Goal: Contribute content: Contribute content

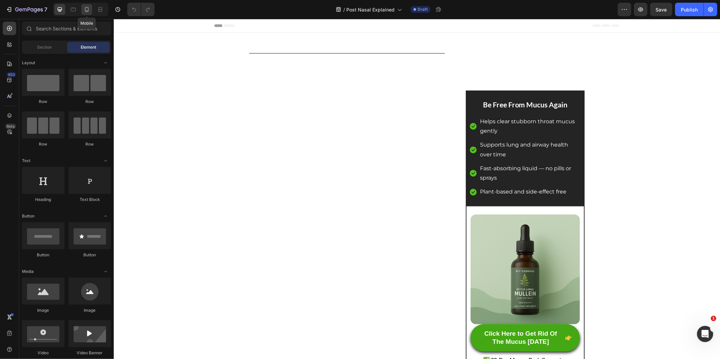
click at [90, 12] on div at bounding box center [86, 9] width 11 height 11
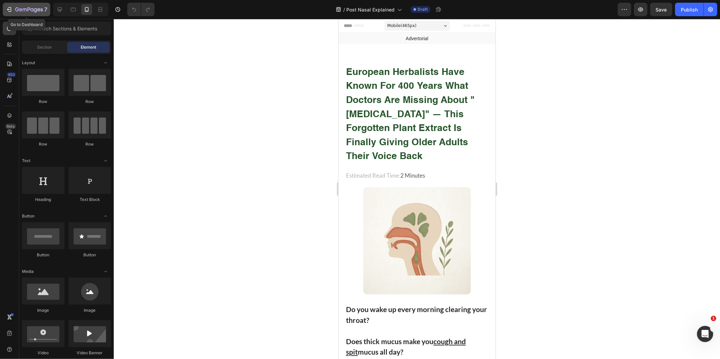
click at [19, 5] on div "7" at bounding box center [31, 9] width 32 height 8
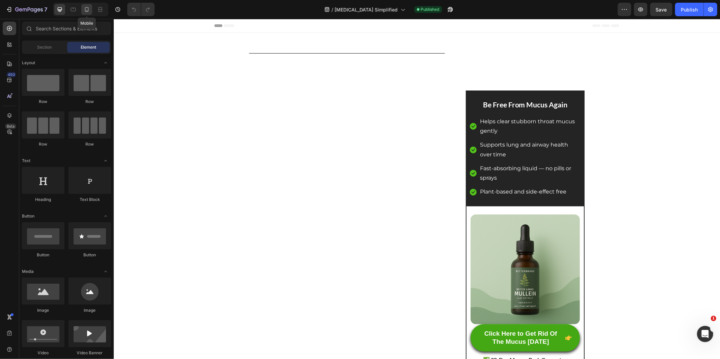
click at [90, 9] on icon at bounding box center [86, 9] width 7 height 7
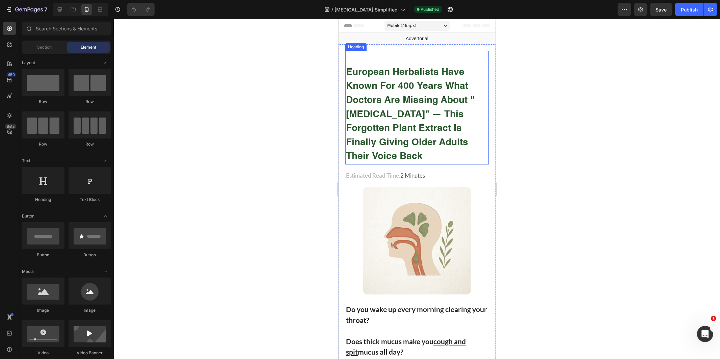
click at [420, 98] on strong "european herbalists have known for 400 years what doctors are missing about "[M…" at bounding box center [410, 114] width 129 height 94
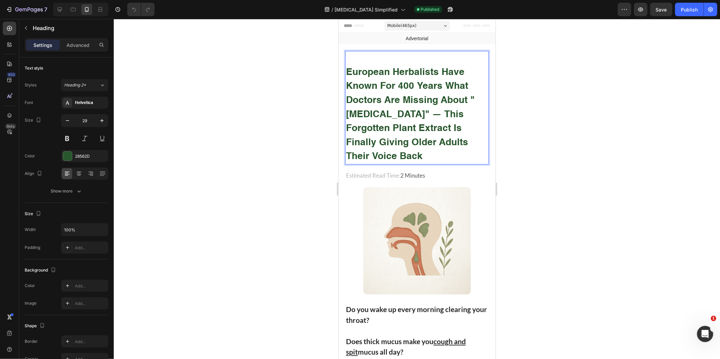
click at [402, 97] on strong "european herbalists have known for 400 years what doctors are missing about "[M…" at bounding box center [410, 114] width 129 height 94
drag, startPoint x: 443, startPoint y: 94, endPoint x: 431, endPoint y: 95, distance: 11.5
click at [442, 94] on strong "european herbalists have known for 400 years what doctors are missing about "[M…" at bounding box center [410, 114] width 129 height 94
click at [423, 99] on strong "european herbalists have known for 400 years what doctors are missing about "[M…" at bounding box center [410, 114] width 129 height 94
drag, startPoint x: 423, startPoint y: 99, endPoint x: 441, endPoint y: 98, distance: 18.2
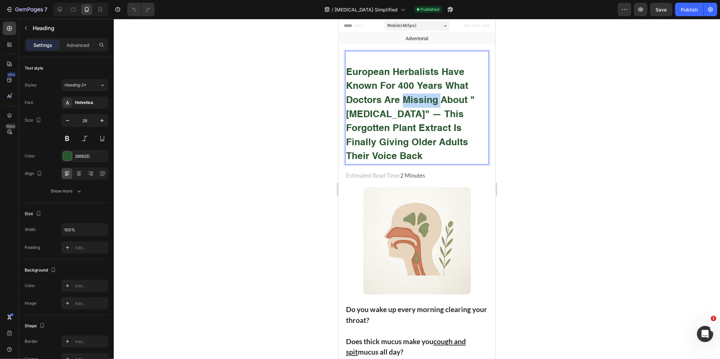
click at [438, 98] on strong "european herbalists have known for 400 years what doctors are missing about "[M…" at bounding box center [410, 114] width 129 height 94
click at [450, 100] on strong "european herbalists have known for 400 years what doctors are missing about "[M…" at bounding box center [410, 114] width 129 height 94
drag, startPoint x: 422, startPoint y: 111, endPoint x: 346, endPoint y: 109, distance: 76.3
click at [346, 109] on strong "european herbalists have known for 400 years what doctors are missing about "[M…" at bounding box center [410, 114] width 129 height 94
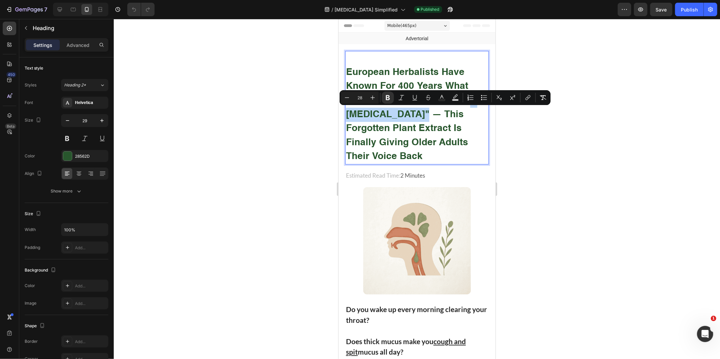
click at [346, 109] on strong "european herbalists have known for 400 years what doctors are missing about "[M…" at bounding box center [410, 114] width 129 height 94
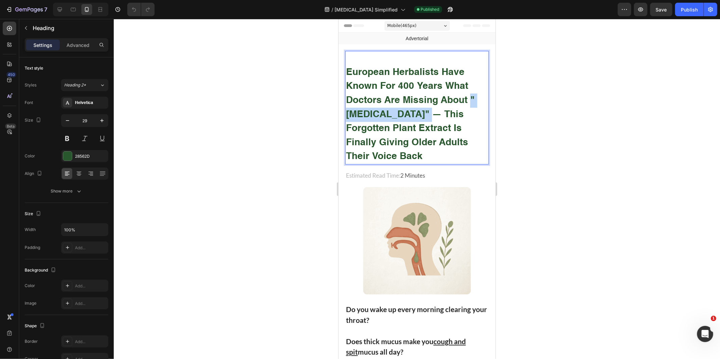
drag, startPoint x: 346, startPoint y: 109, endPoint x: 419, endPoint y: 114, distance: 73.7
click at [419, 114] on strong "european herbalists have known for 400 years what doctors are missing about "[M…" at bounding box center [410, 114] width 129 height 94
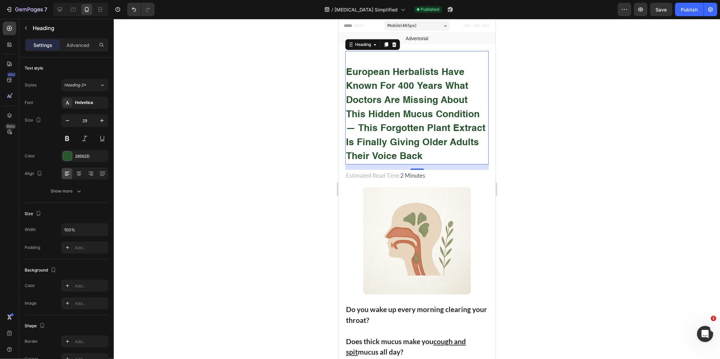
click at [592, 96] on div at bounding box center [417, 189] width 606 height 340
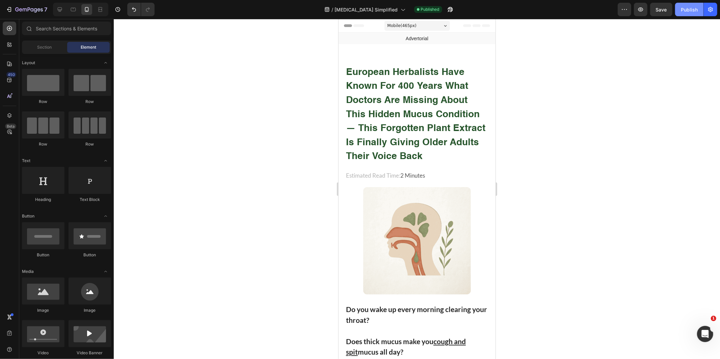
click at [683, 12] on div "Publish" at bounding box center [689, 9] width 17 height 7
click at [369, 113] on strong "european herbalists have known for 400 years what doctors are missing about thi…" at bounding box center [415, 114] width 139 height 94
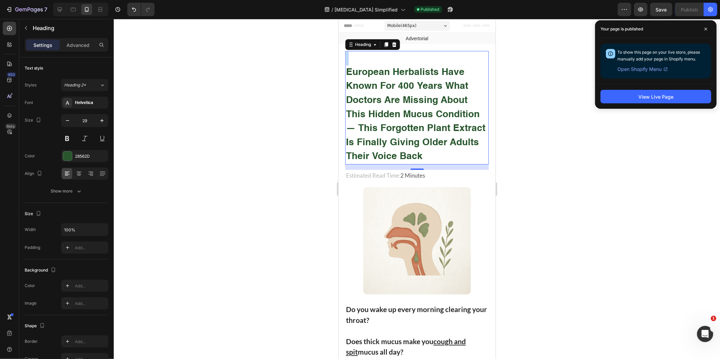
click at [405, 109] on strong "european herbalists have known for 400 years what doctors are missing about thi…" at bounding box center [415, 114] width 139 height 94
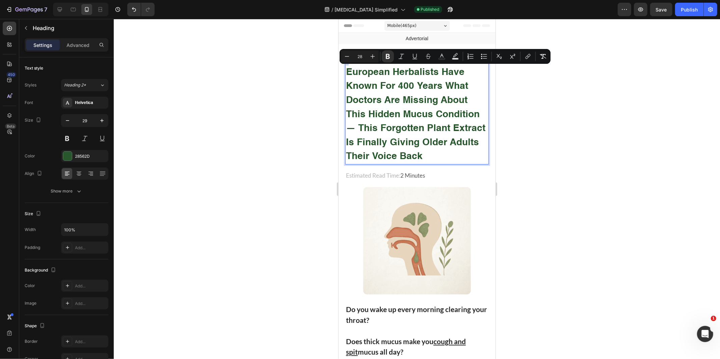
click at [407, 109] on strong "european herbalists have known for 400 years what doctors are missing about thi…" at bounding box center [415, 114] width 139 height 94
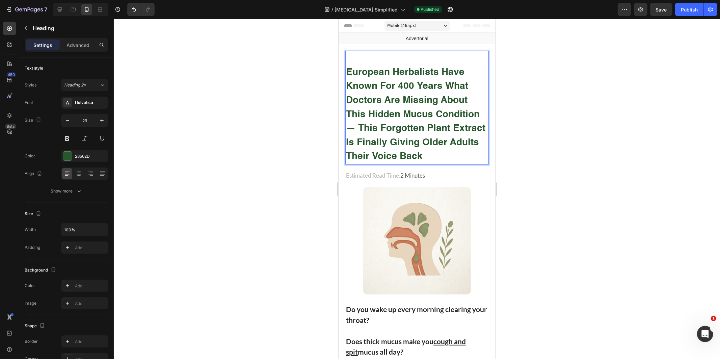
click at [388, 117] on strong "european herbalists have known for 400 years what doctors are missing about thi…" at bounding box center [415, 114] width 139 height 94
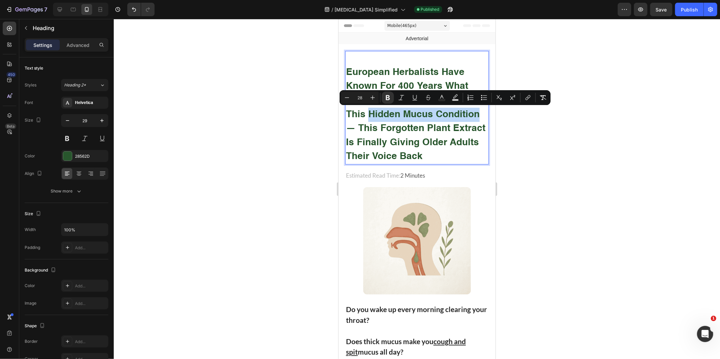
drag, startPoint x: 388, startPoint y: 117, endPoint x: 452, endPoint y: 113, distance: 64.6
click at [452, 113] on strong "european herbalists have known for 400 years what doctors are missing about thi…" at bounding box center [415, 114] width 139 height 94
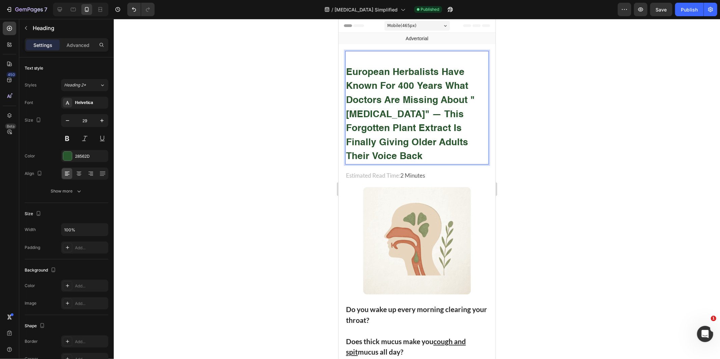
drag, startPoint x: 558, startPoint y: 68, endPoint x: 615, endPoint y: 47, distance: 60.8
click at [562, 65] on div at bounding box center [417, 189] width 606 height 340
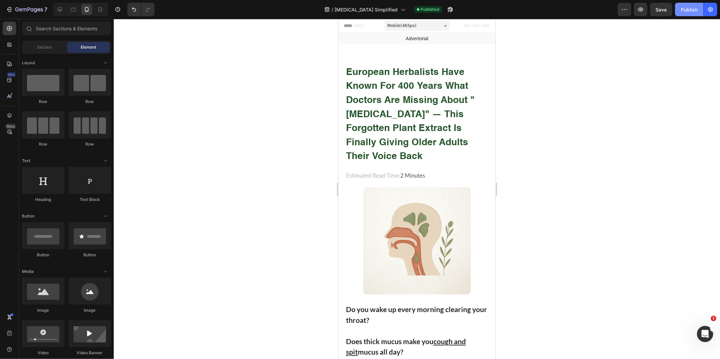
click at [687, 7] on div "Publish" at bounding box center [689, 9] width 17 height 7
click at [388, 74] on strong "european herbalists have known for 400 years what doctors are missing about "po…" at bounding box center [410, 114] width 129 height 94
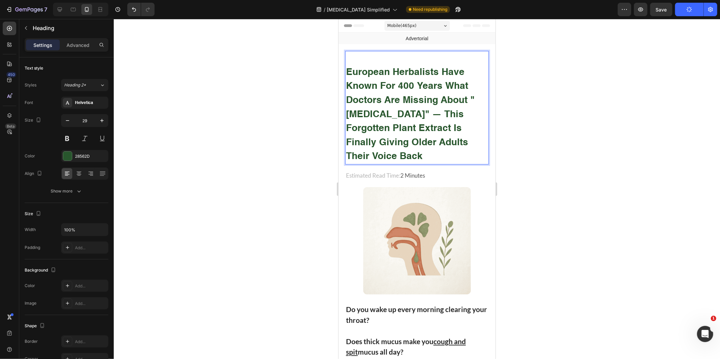
click at [398, 83] on strong "european herbalists have known for 400 years what doctors are missing about "po…" at bounding box center [410, 114] width 129 height 94
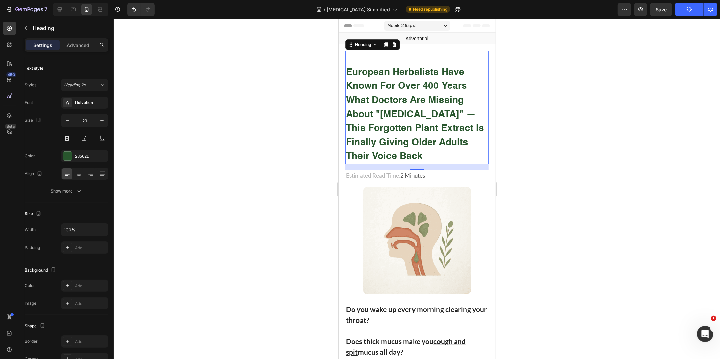
click at [641, 75] on div at bounding box center [417, 189] width 606 height 340
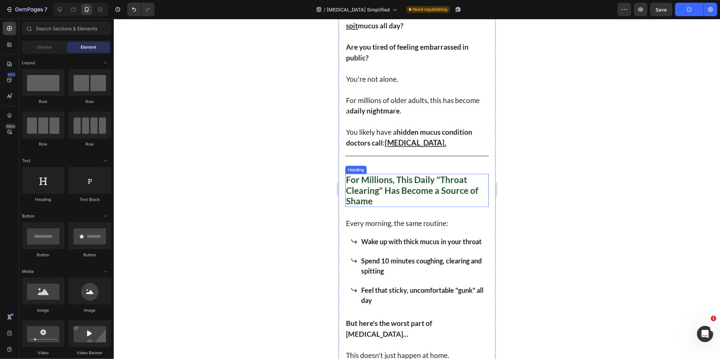
scroll to position [338, 0]
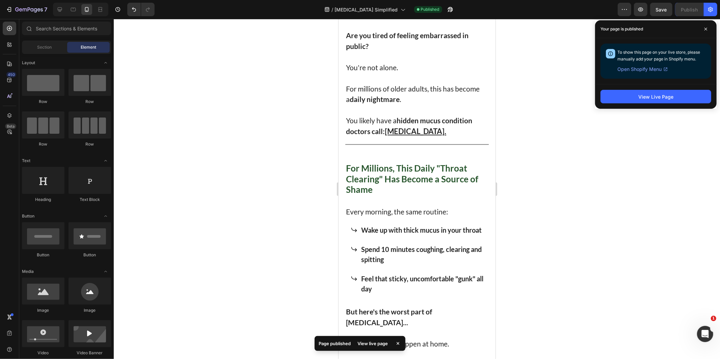
drag, startPoint x: 620, startPoint y: 151, endPoint x: 625, endPoint y: 137, distance: 14.4
click at [623, 149] on div at bounding box center [417, 189] width 606 height 340
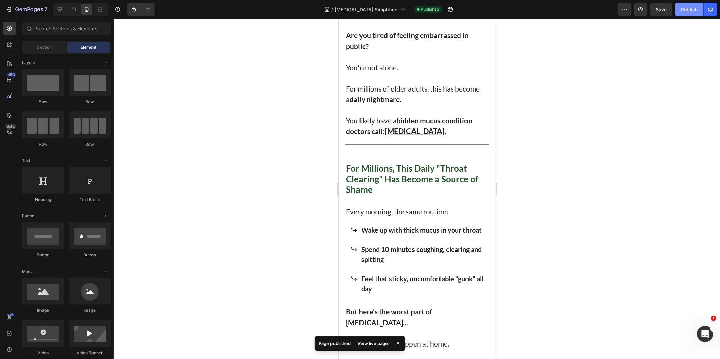
click at [677, 7] on button "Publish" at bounding box center [689, 10] width 28 height 14
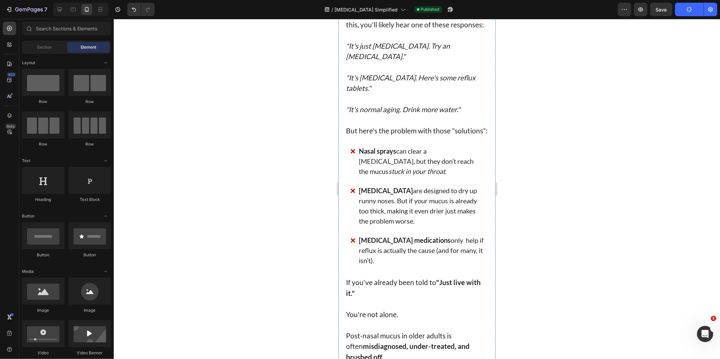
scroll to position [1013, 0]
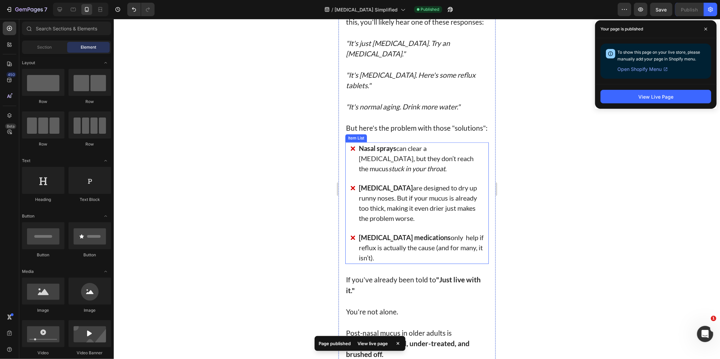
click at [597, 278] on div at bounding box center [417, 189] width 606 height 340
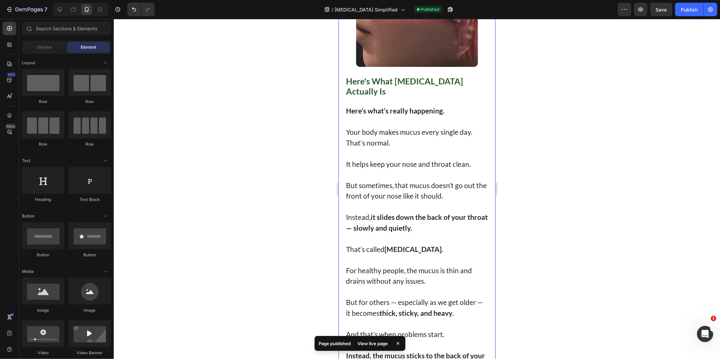
scroll to position [1688, 0]
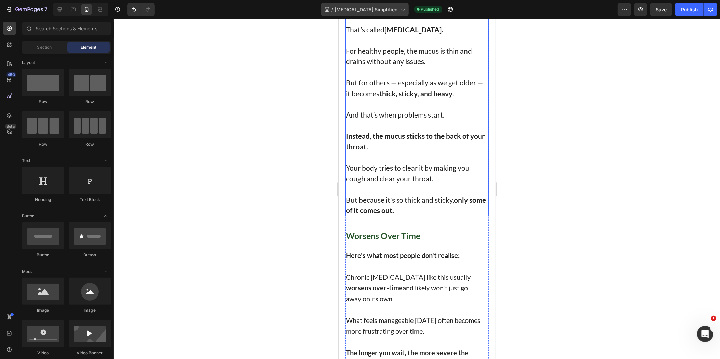
click at [359, 12] on div "/ Post Nasal Drip Simplified" at bounding box center [365, 10] width 88 height 14
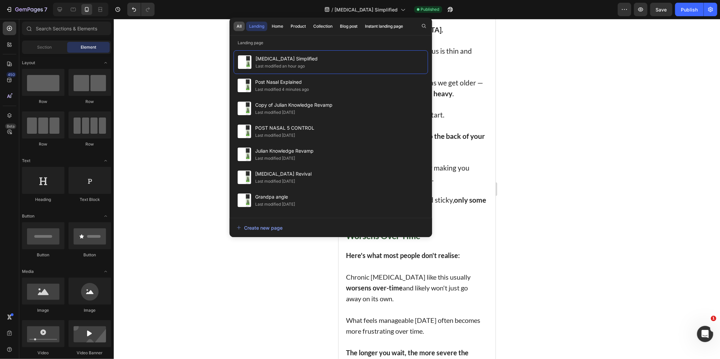
click at [234, 28] on button "All" at bounding box center [239, 26] width 11 height 9
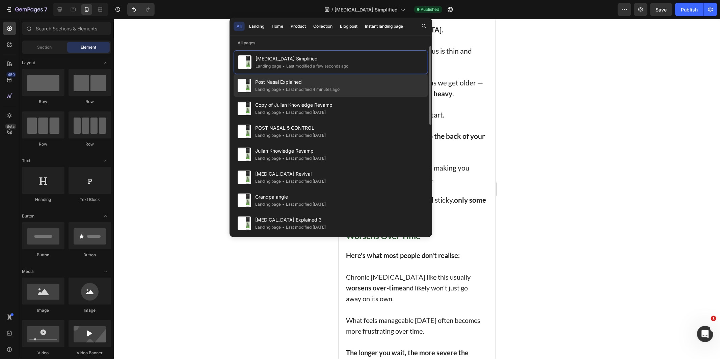
click at [283, 87] on span "•" at bounding box center [283, 89] width 2 height 5
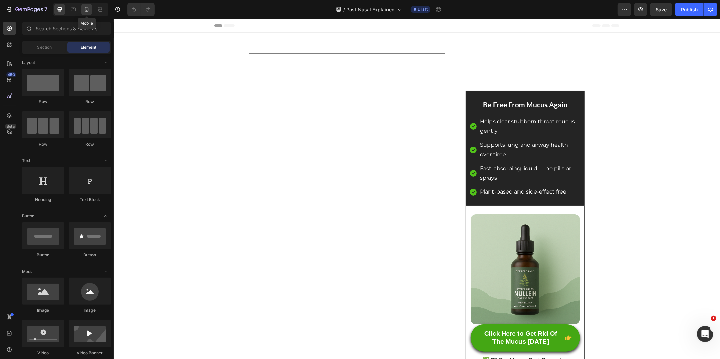
click at [87, 8] on icon at bounding box center [86, 9] width 7 height 7
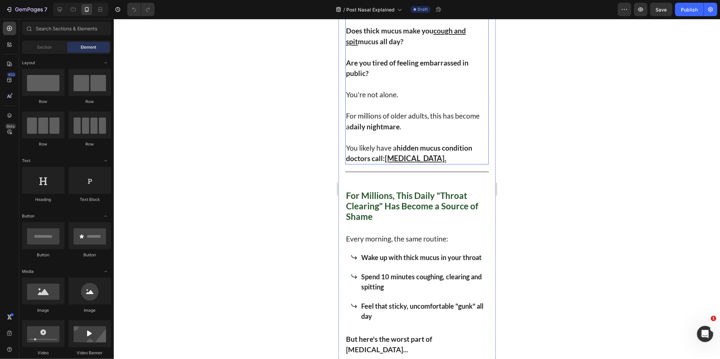
scroll to position [225, 0]
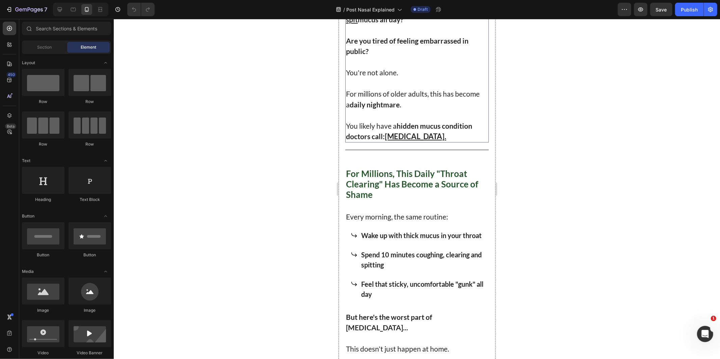
click at [414, 109] on p "For millions of older adults, this has become a daily nightmare ." at bounding box center [417, 98] width 142 height 21
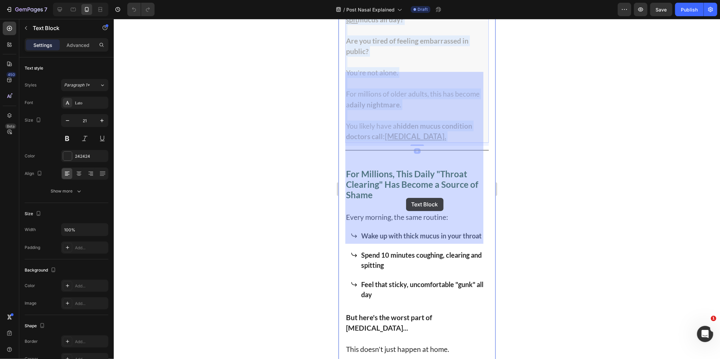
drag, startPoint x: 414, startPoint y: 206, endPoint x: 408, endPoint y: 200, distance: 8.1
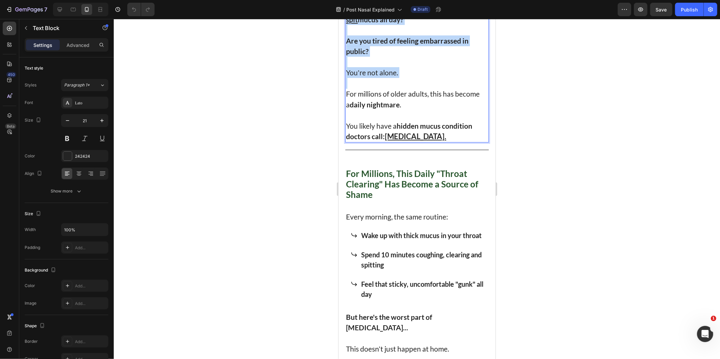
drag, startPoint x: 403, startPoint y: 173, endPoint x: 347, endPoint y: 73, distance: 114.1
click at [347, 73] on div "Do you wake up every morning clearing your throat? Does thick mucus make you co…" at bounding box center [416, 56] width 143 height 171
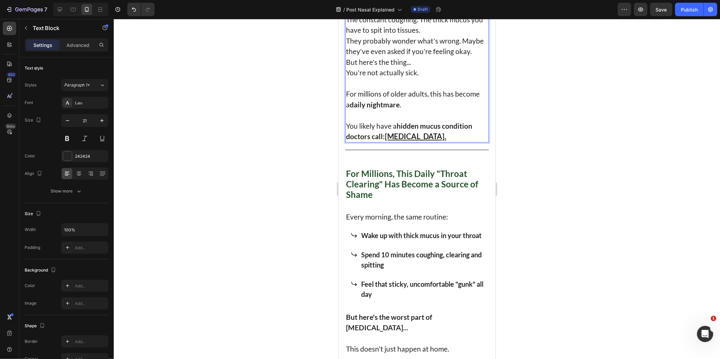
click at [396, 14] on p "That awful sound of you clearing your throat over and over." at bounding box center [417, 3] width 142 height 21
click at [397, 14] on p "That awful sound of you clearing your throat over and over." at bounding box center [417, 3] width 142 height 21
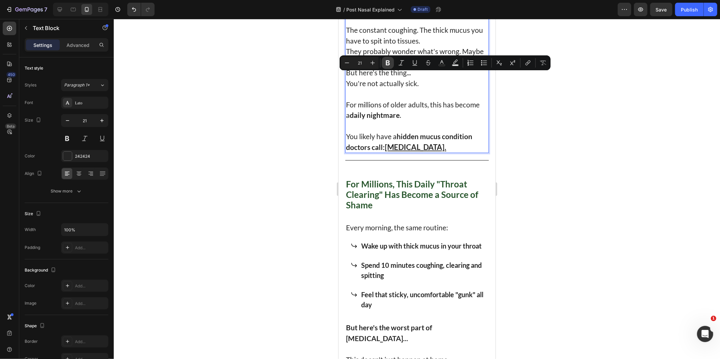
click at [385, 64] on icon "Editor contextual toolbar" at bounding box center [387, 62] width 7 height 7
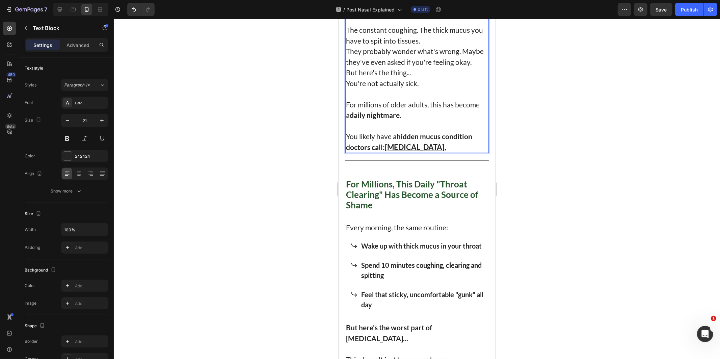
click at [365, 14] on p "That awful sound of you clearing your throat over and over." at bounding box center [417, 3] width 142 height 21
drag, startPoint x: 365, startPoint y: 98, endPoint x: 474, endPoint y: 95, distance: 108.4
click at [474, 14] on p "That awful sound of you clearing your throat over and over." at bounding box center [417, 3] width 142 height 21
click at [383, 14] on p "That awful sound of you clearing your throat over and over." at bounding box center [417, 3] width 142 height 21
click at [368, 14] on p "That awful sound of you clearing your throat over and over." at bounding box center [417, 3] width 142 height 21
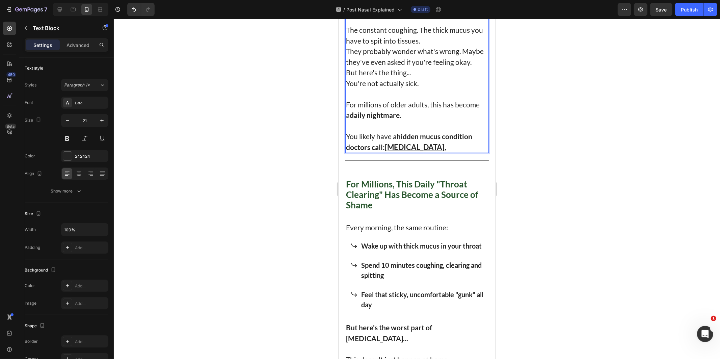
drag, startPoint x: 368, startPoint y: 99, endPoint x: 480, endPoint y: 102, distance: 112.1
click at [480, 14] on p "That awful sound of you clearing your throat over and over." at bounding box center [417, 3] width 142 height 21
click at [232, 112] on div at bounding box center [417, 189] width 606 height 340
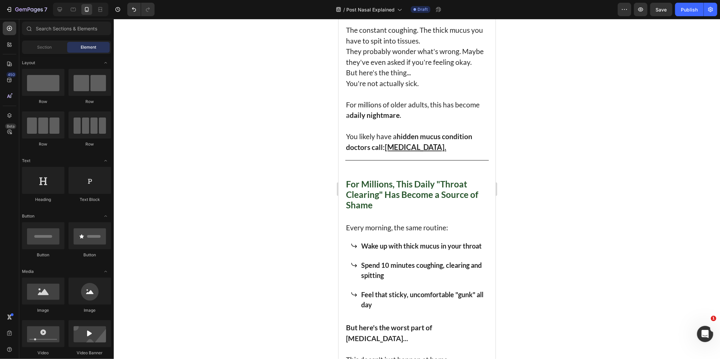
click at [278, 168] on div at bounding box center [417, 189] width 606 height 340
click at [377, 14] on p "That awful sound of you clearing your throat over and over." at bounding box center [417, 3] width 142 height 21
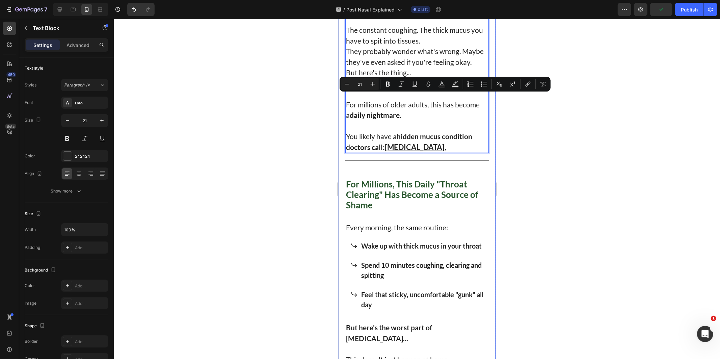
drag, startPoint x: 367, startPoint y: 99, endPoint x: 480, endPoint y: 100, distance: 112.7
click at [480, 14] on p "That awful sound of you clearing your throat over and over." at bounding box center [417, 3] width 142 height 21
drag, startPoint x: 386, startPoint y: 85, endPoint x: 51, endPoint y: 73, distance: 335.7
click at [386, 85] on icon "Editor contextual toolbar" at bounding box center [388, 84] width 4 height 5
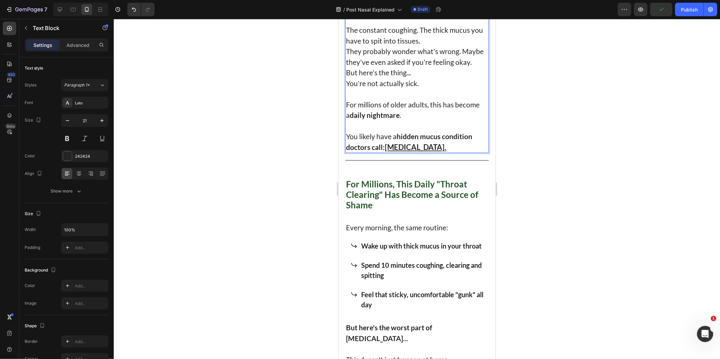
click at [419, 46] on p "The constant coughing. The thick mucus you have to spit into tissues." at bounding box center [417, 34] width 142 height 21
click at [423, 46] on p "The constant coughing. The thick mucus you have to spit into tissues." at bounding box center [417, 34] width 142 height 21
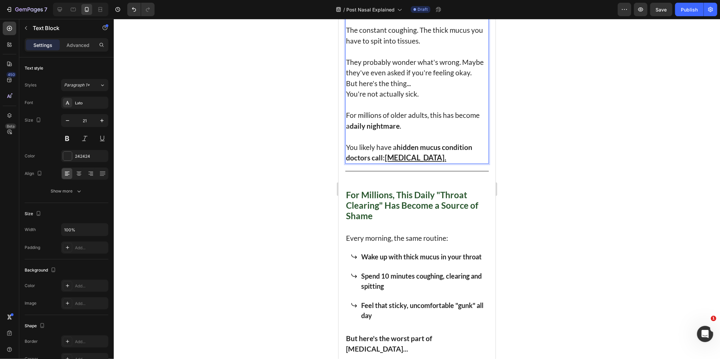
click at [414, 46] on p "The constant coughing. The thick mucus you have to spit into tissues." at bounding box center [417, 34] width 142 height 21
click at [418, 46] on p "The constant coughing. The thick mucus you have to spit into tissues." at bounding box center [417, 34] width 142 height 21
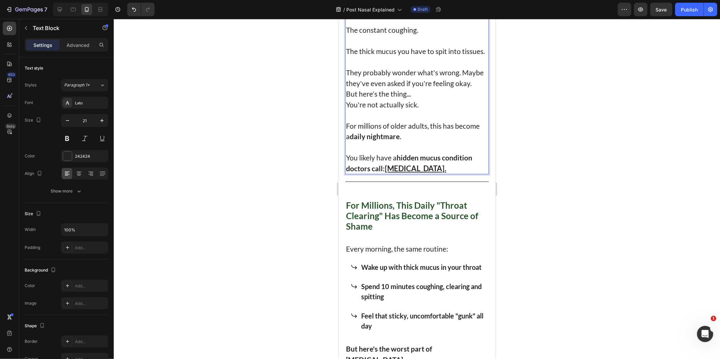
click at [351, 35] on p "The constant coughing." at bounding box center [417, 29] width 142 height 11
drag, startPoint x: 351, startPoint y: 128, endPoint x: 432, endPoint y: 131, distance: 81.1
click at [433, 35] on p "The constant coughing." at bounding box center [417, 29] width 142 height 11
click at [220, 127] on div at bounding box center [417, 189] width 606 height 340
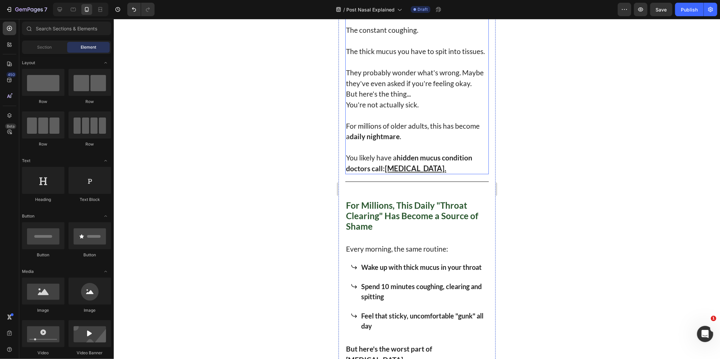
click at [372, 35] on p "The constant coughing." at bounding box center [417, 29] width 142 height 11
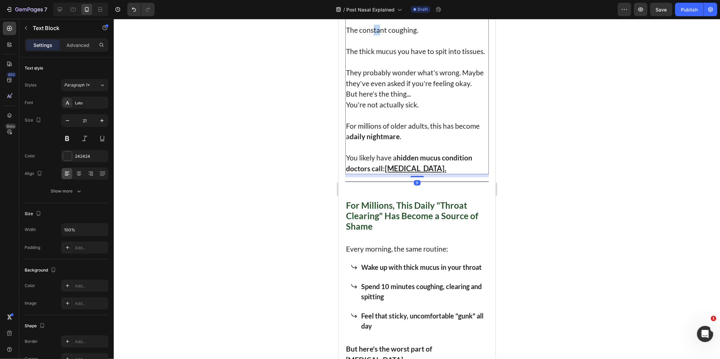
drag, startPoint x: 372, startPoint y: 130, endPoint x: 380, endPoint y: 129, distance: 8.8
click at [369, 35] on p "The constant coughing." at bounding box center [417, 29] width 142 height 11
drag, startPoint x: 369, startPoint y: 130, endPoint x: 423, endPoint y: 129, distance: 54.0
click at [423, 35] on p "The constant coughing." at bounding box center [417, 29] width 142 height 11
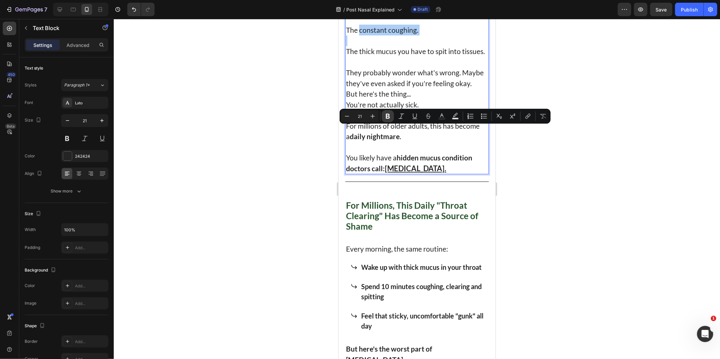
drag, startPoint x: 389, startPoint y: 118, endPoint x: 96, endPoint y: 135, distance: 293.1
click at [389, 118] on icon "Editor contextual toolbar" at bounding box center [388, 116] width 4 height 5
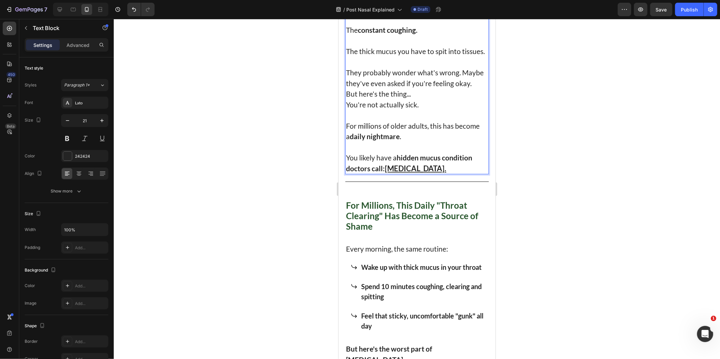
click at [434, 56] on p "The thick mucus you have to spit into tissues." at bounding box center [417, 51] width 142 height 11
drag, startPoint x: 434, startPoint y: 150, endPoint x: 439, endPoint y: 161, distance: 12.1
click at [439, 56] on p "The thick mucus you have to spit into tissues." at bounding box center [417, 51] width 142 height 11
click at [249, 143] on div at bounding box center [417, 189] width 606 height 340
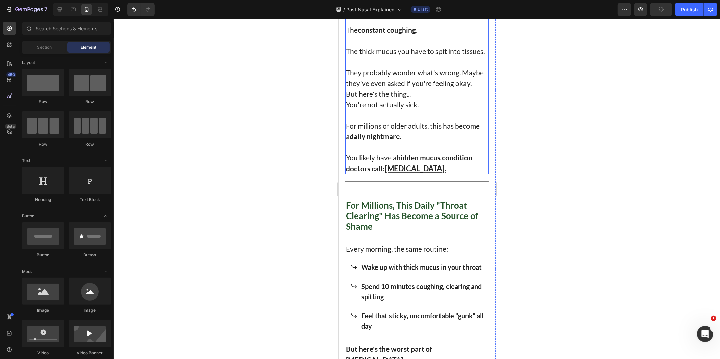
click at [446, 56] on p "The thick mucus you have to spit into tissues." at bounding box center [417, 51] width 142 height 11
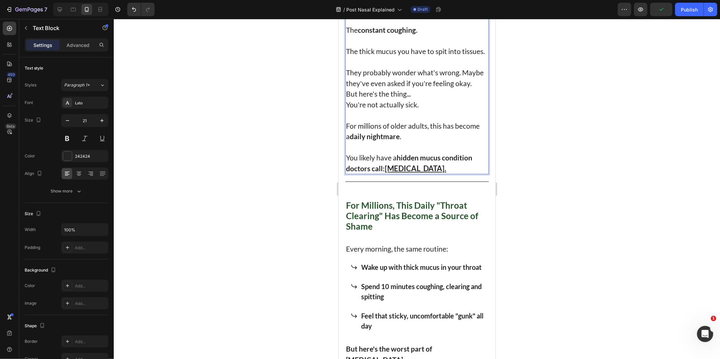
click at [433, 56] on p "The thick mucus you have to spit into tissues." at bounding box center [417, 51] width 142 height 11
drag, startPoint x: 433, startPoint y: 150, endPoint x: 463, endPoint y: 162, distance: 32.3
click at [463, 56] on p "The thick mucus you have to spit into tissues." at bounding box center [417, 51] width 142 height 11
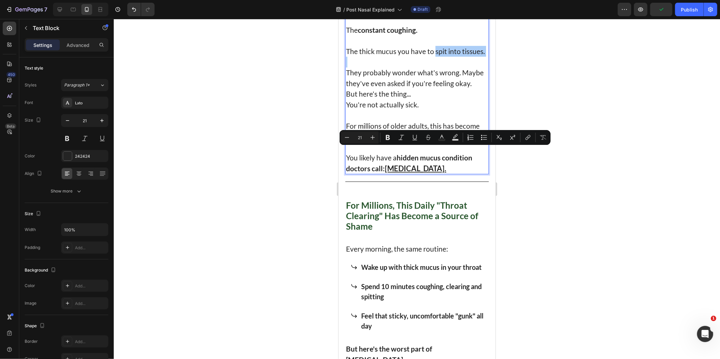
drag, startPoint x: 84, startPoint y: 129, endPoint x: 24, endPoint y: 137, distance: 60.0
click at [390, 139] on icon "Editor contextual toolbar" at bounding box center [387, 137] width 7 height 7
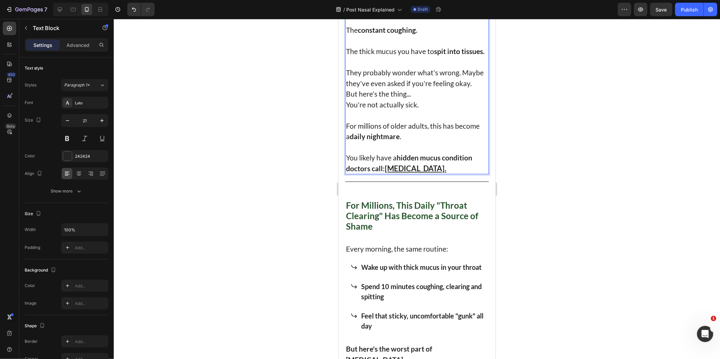
click at [374, 88] on p "They probably wonder what's wrong. Maybe they've even asked if you're feeling o…" at bounding box center [417, 77] width 142 height 21
drag, startPoint x: 391, startPoint y: 181, endPoint x: 408, endPoint y: 173, distance: 18.6
click at [392, 88] on p "They probably wonder what's wrong. Maybe they've even asked if you're feeling o…" at bounding box center [417, 77] width 142 height 21
click at [410, 67] on p "Rich Text Editor. Editing area: main" at bounding box center [417, 61] width 142 height 11
click at [133, 14] on button "Undo/Redo" at bounding box center [134, 10] width 14 height 14
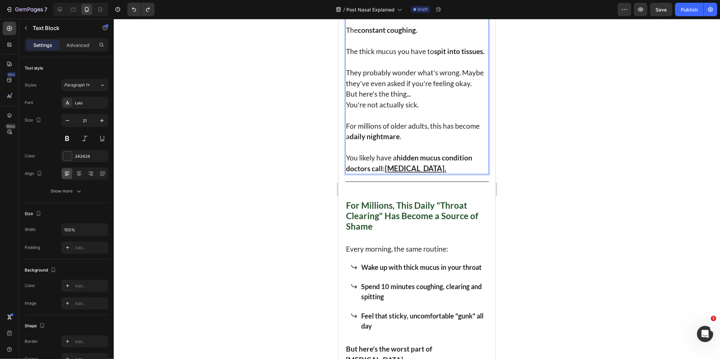
click at [400, 56] on p "The thick mucus you have to spit into tissues." at bounding box center [417, 51] width 142 height 11
click at [397, 88] on p "They probably wonder what's wrong. Maybe they've even asked if you're feeling o…" at bounding box center [417, 77] width 142 height 21
click at [369, 88] on p "They probably wonder what's wrong. Maybe they've even asked if you're feeling o…" at bounding box center [417, 77] width 142 height 21
click at [456, 88] on p "They probably wonder what's wrong. Maybe they've even asked if you're feeling o…" at bounding box center [417, 77] width 142 height 21
click at [461, 88] on p "They probably wonder what's wrong. Maybe they've even asked if you're feeling o…" at bounding box center [417, 77] width 142 height 21
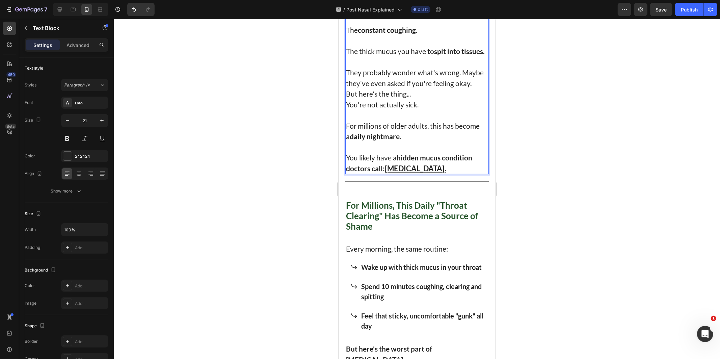
click at [470, 88] on p "They probably wonder what's wrong. Maybe they've even asked if you're feeling o…" at bounding box center [417, 77] width 142 height 21
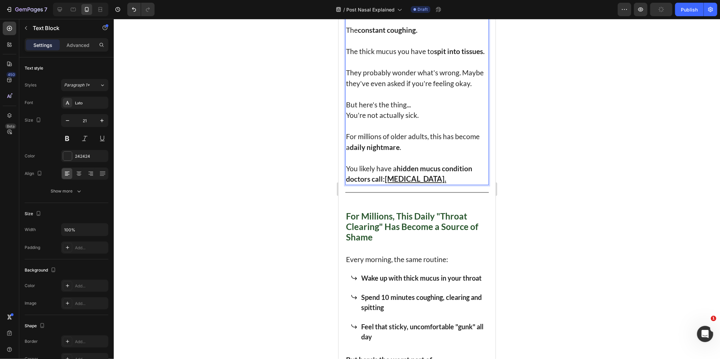
click at [415, 110] on p "But here's the thing..." at bounding box center [417, 104] width 142 height 11
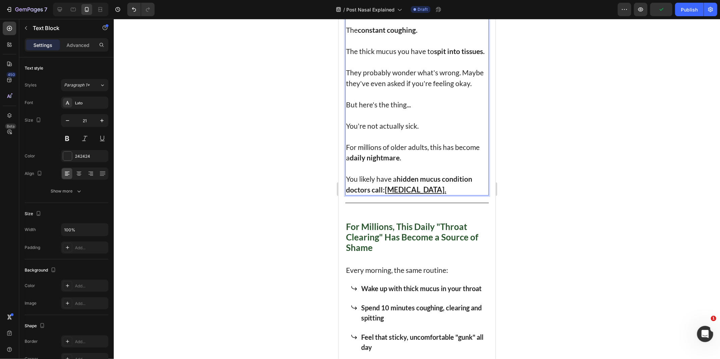
click at [353, 131] on p "You're not actually sick." at bounding box center [417, 125] width 142 height 11
drag, startPoint x: 353, startPoint y: 237, endPoint x: 419, endPoint y: 235, distance: 65.8
click at [419, 131] on p "You're not actually sick." at bounding box center [417, 125] width 142 height 11
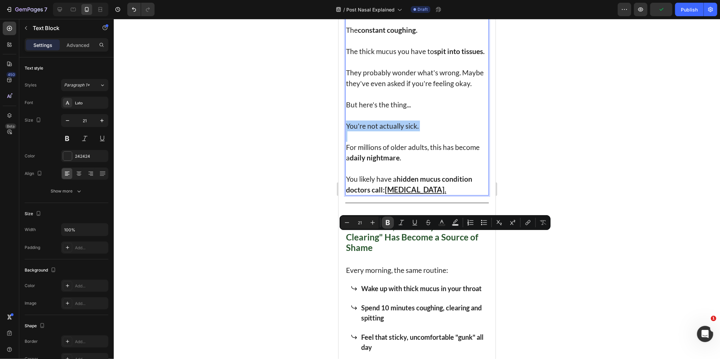
click at [386, 225] on icon "Editor contextual toolbar" at bounding box center [387, 222] width 7 height 7
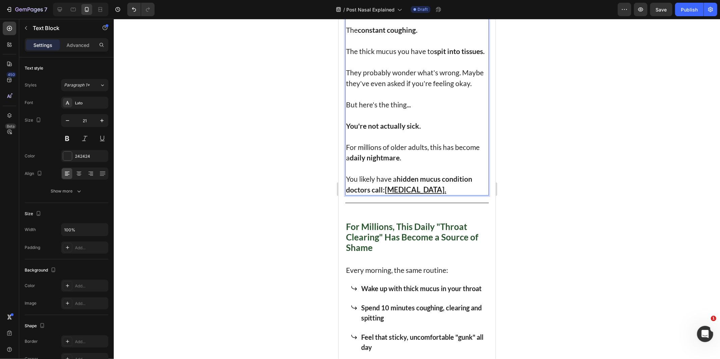
click at [400, 141] on p "Rich Text Editor. Editing area: main" at bounding box center [417, 136] width 142 height 11
click at [436, 163] on p "For millions of older adults, this has become a daily nightmare ." at bounding box center [417, 151] width 142 height 21
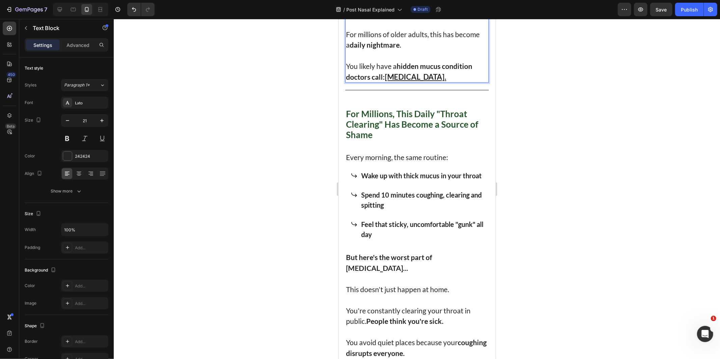
click at [637, 194] on div at bounding box center [417, 189] width 606 height 340
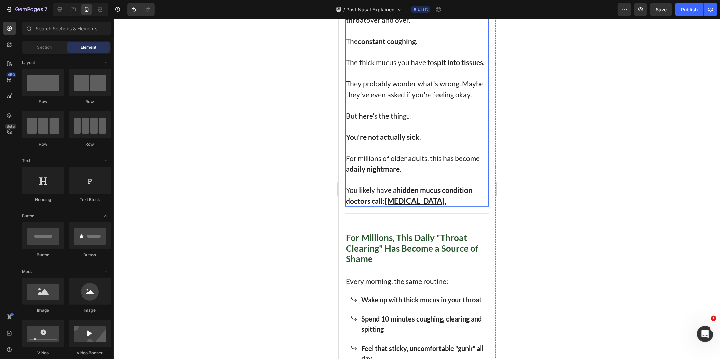
scroll to position [225, 0]
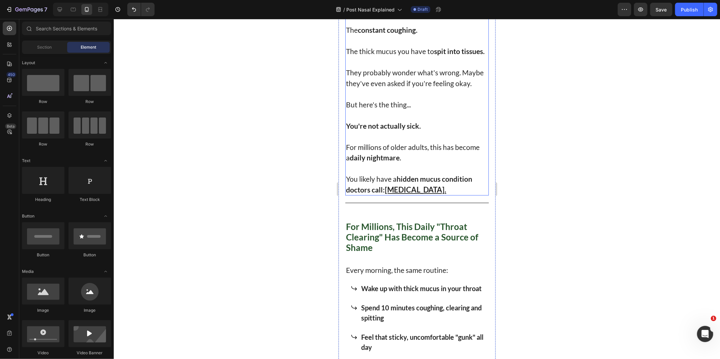
click at [388, 88] on p "They probably wonder what's wrong. Maybe they've even asked if you're feeling o…" at bounding box center [417, 77] width 142 height 21
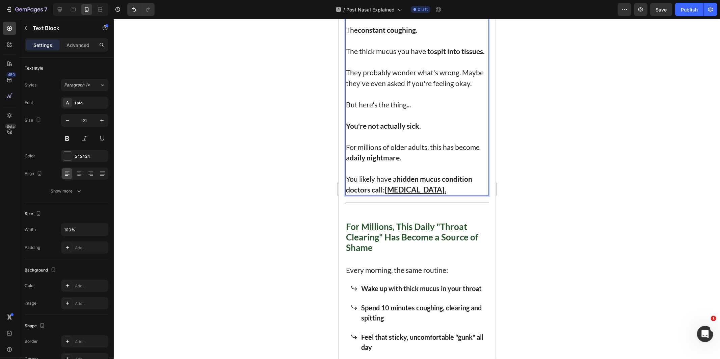
click at [409, 88] on p "They probably wonder what's wrong. Maybe they've even asked if you're feeling o…" at bounding box center [417, 77] width 142 height 21
click at [411, 88] on p "They probably wonder what's wrong. Maybe they've even asked if you're feeling o…" at bounding box center [417, 77] width 142 height 21
click at [404, 88] on p "They probably wonder what's wrong. Maybe they've even asked if you're feeling o…" at bounding box center [417, 77] width 142 height 21
click at [686, 4] on button "Publish" at bounding box center [689, 10] width 28 height 14
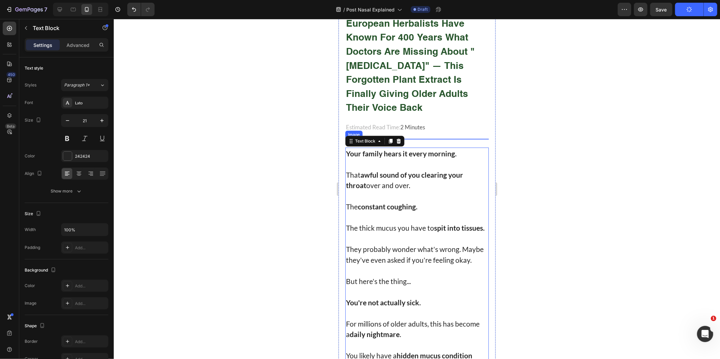
scroll to position [0, 0]
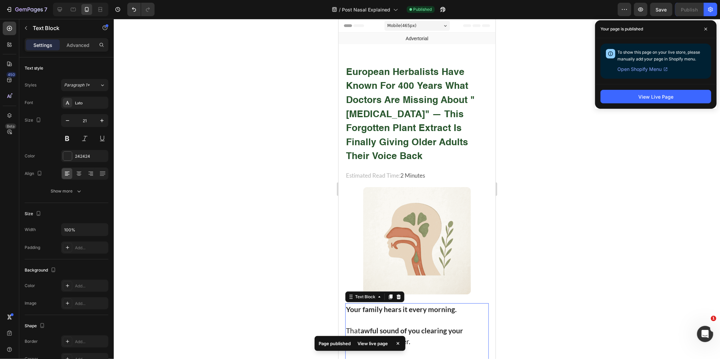
click at [624, 146] on div at bounding box center [417, 189] width 606 height 340
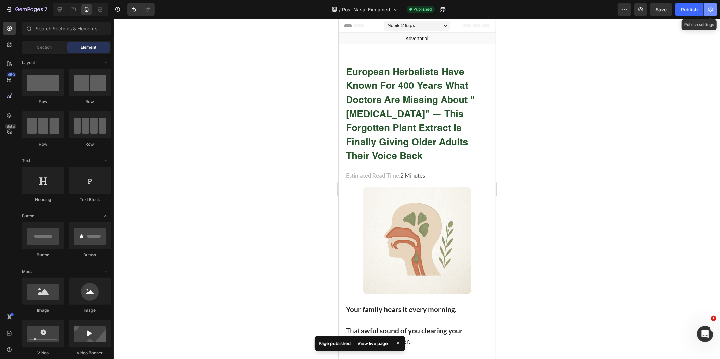
click at [707, 11] on icon "button" at bounding box center [710, 9] width 7 height 7
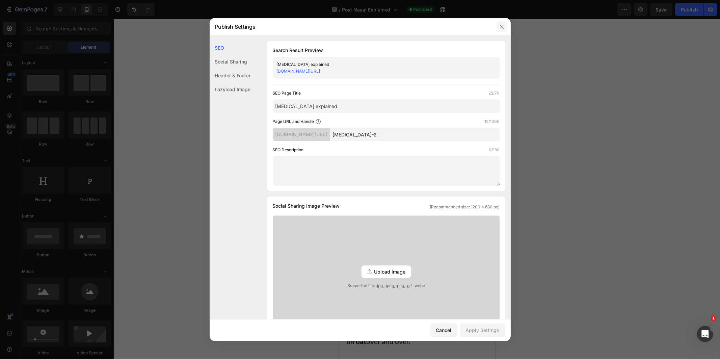
click at [505, 22] on button "button" at bounding box center [502, 26] width 11 height 11
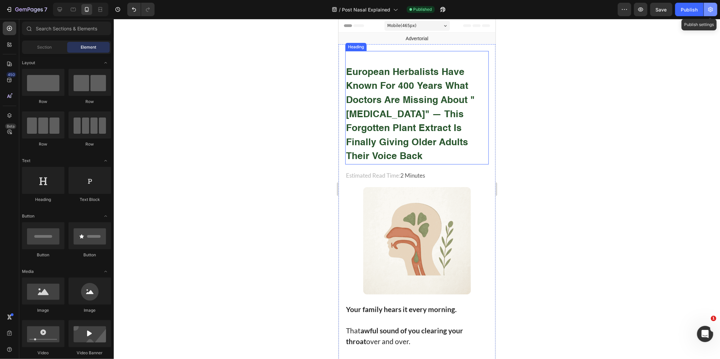
click at [707, 7] on icon "button" at bounding box center [710, 9] width 7 height 7
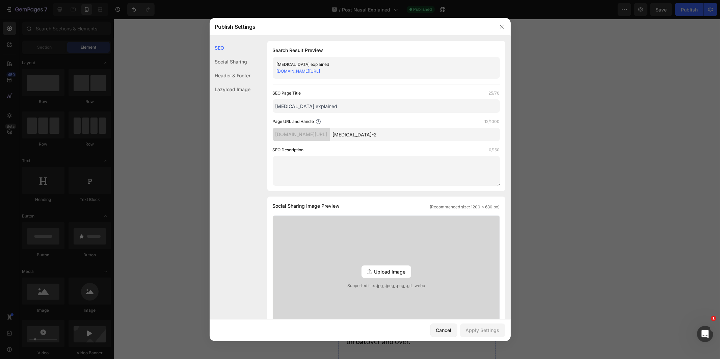
click at [331, 67] on div "Post nasal drip explained" at bounding box center [381, 64] width 208 height 7
click at [320, 70] on link "y0jh2u-nc.myshopify.com/pages/nasal-drip-2" at bounding box center [299, 71] width 44 height 5
drag, startPoint x: 501, startPoint y: 25, endPoint x: 103, endPoint y: 110, distance: 407.3
click at [501, 25] on icon "button" at bounding box center [501, 26] width 5 height 5
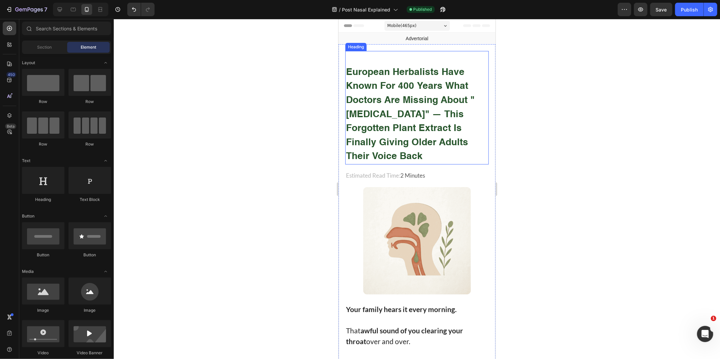
click at [389, 86] on strong "european herbalists have known for 400 years what doctors are missing about "[M…" at bounding box center [410, 114] width 129 height 94
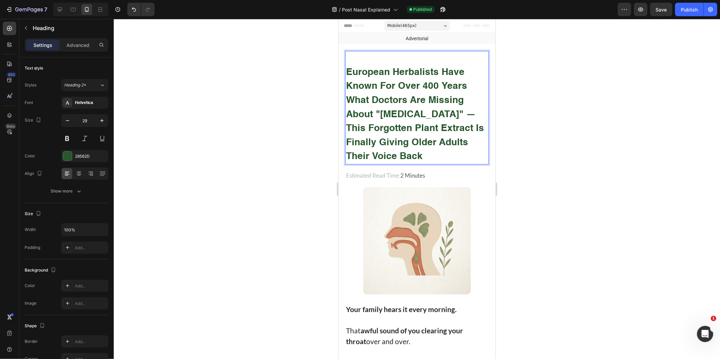
click at [582, 147] on div at bounding box center [417, 189] width 606 height 340
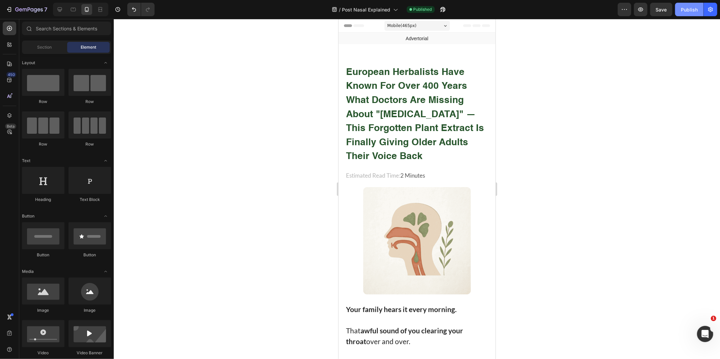
click at [685, 3] on button "Publish" at bounding box center [689, 10] width 28 height 14
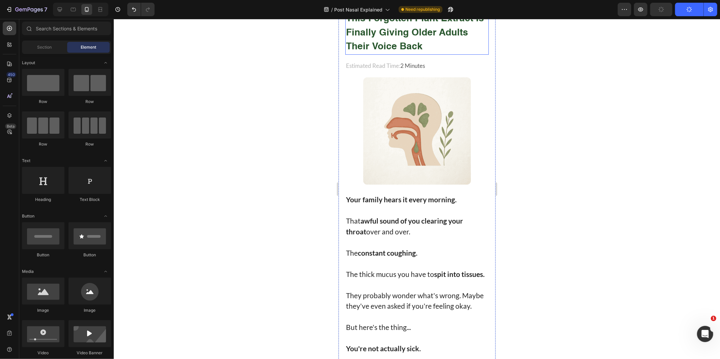
scroll to position [112, 0]
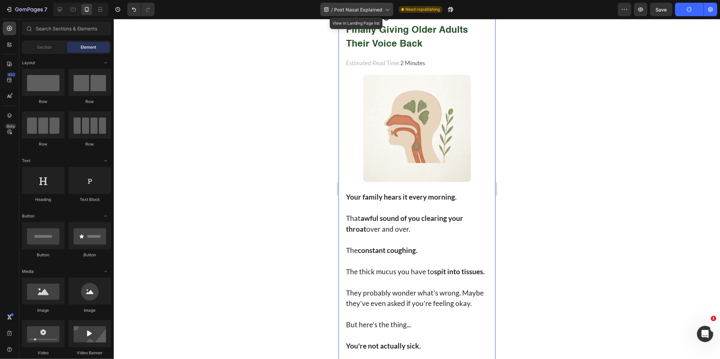
click at [351, 9] on span "Post Nasal Explained" at bounding box center [358, 9] width 48 height 7
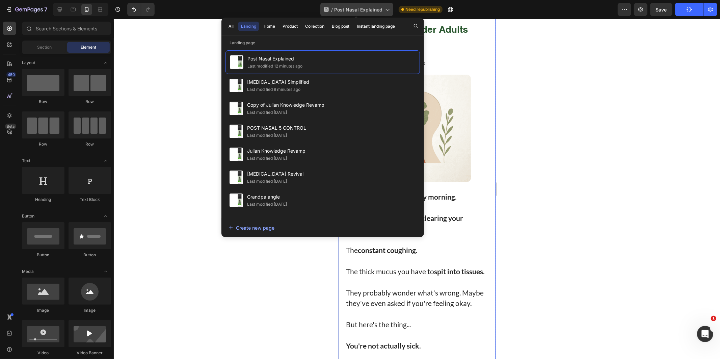
click at [351, 9] on span "Post Nasal Explained" at bounding box center [358, 9] width 48 height 7
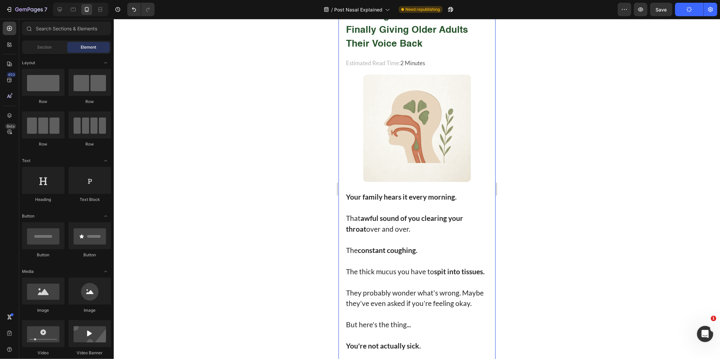
click at [363, 8] on span "Post Nasal Explained" at bounding box center [366, 9] width 48 height 7
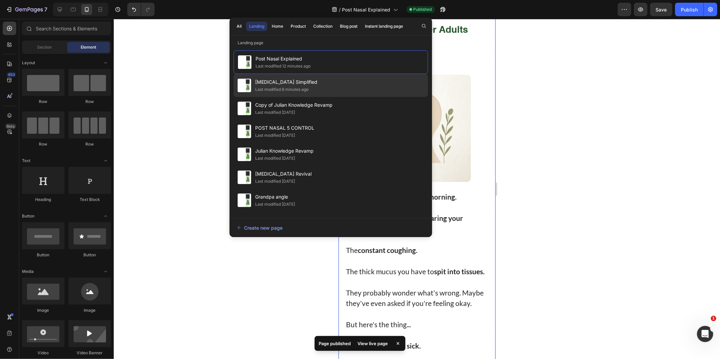
click at [302, 92] on div "Last modified 8 minutes ago" at bounding box center [281, 89] width 53 height 7
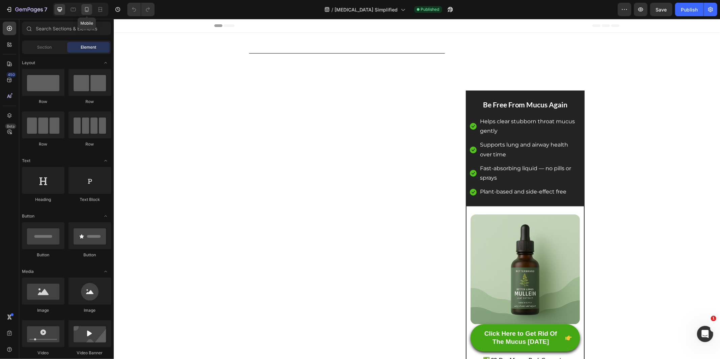
click at [89, 8] on icon at bounding box center [86, 9] width 7 height 7
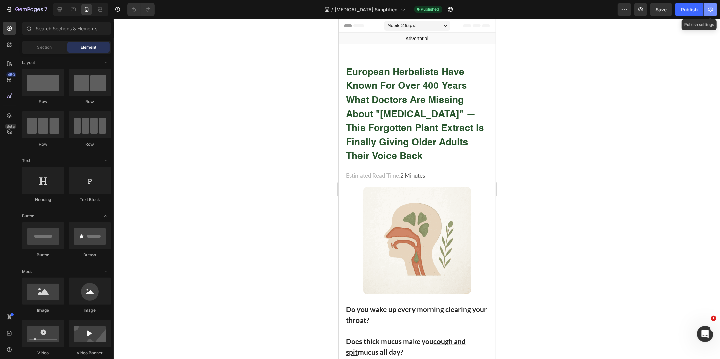
click at [710, 10] on icon "button" at bounding box center [710, 9] width 7 height 7
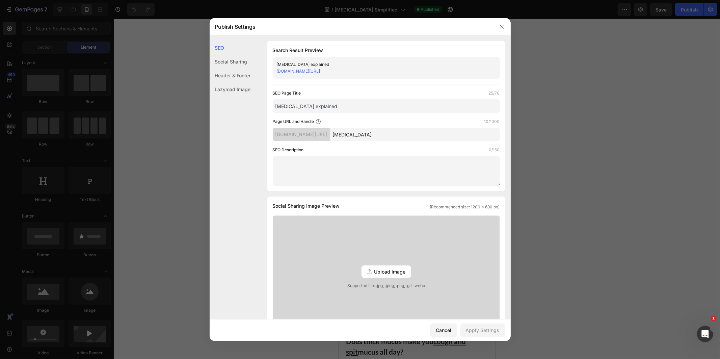
click at [389, 133] on input "nasal-drip" at bounding box center [415, 135] width 170 height 14
click at [320, 73] on link "y0jh2u-nc.myshopify.com/pages/nasal-drip" at bounding box center [299, 71] width 44 height 5
click at [507, 27] on button "button" at bounding box center [502, 26] width 11 height 11
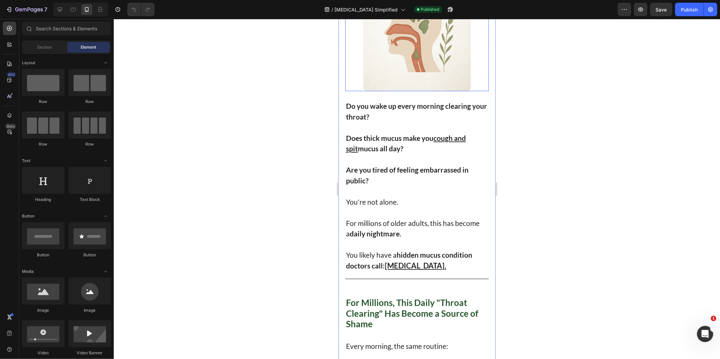
scroll to position [225, 0]
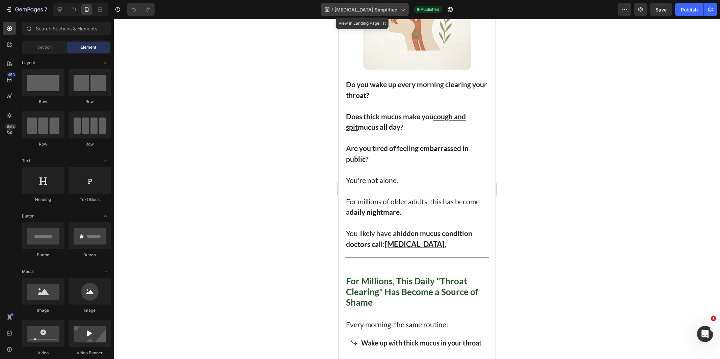
click at [370, 12] on span "[MEDICAL_DATA] Simplified" at bounding box center [366, 9] width 63 height 7
click at [161, 46] on div at bounding box center [417, 189] width 606 height 340
